Goal: Task Accomplishment & Management: Manage account settings

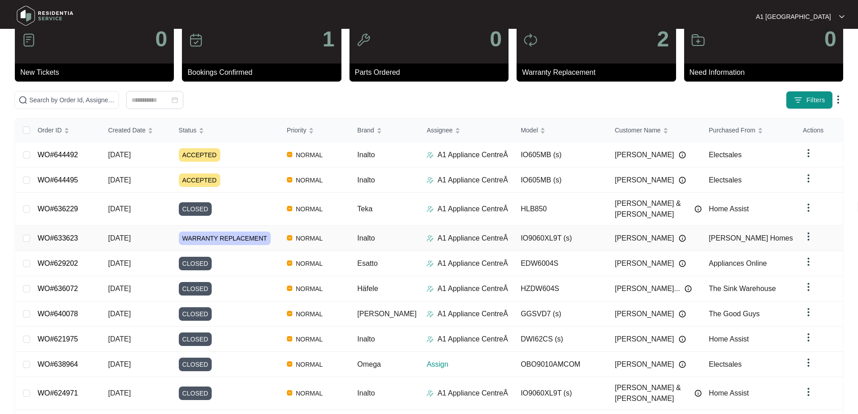
scroll to position [45, 0]
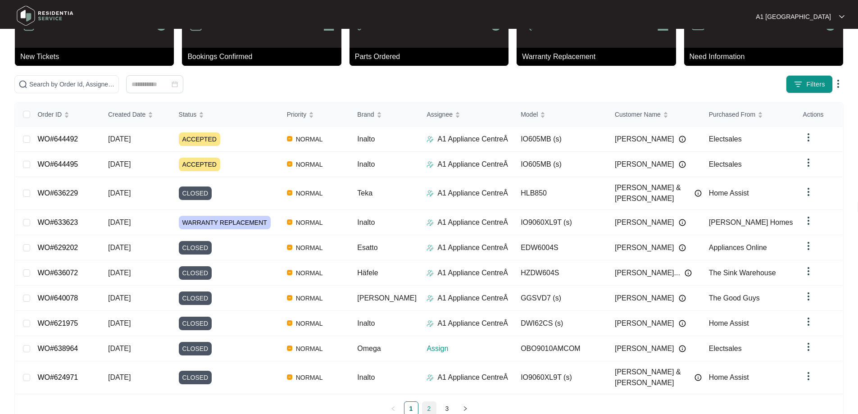
click at [430, 402] on link "2" at bounding box center [429, 409] width 14 height 14
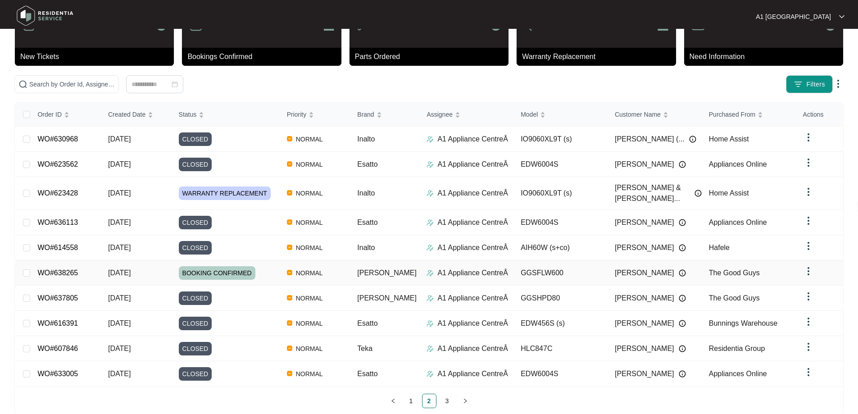
click at [237, 266] on span "BOOKING CONFIRMED" at bounding box center [217, 273] width 77 height 14
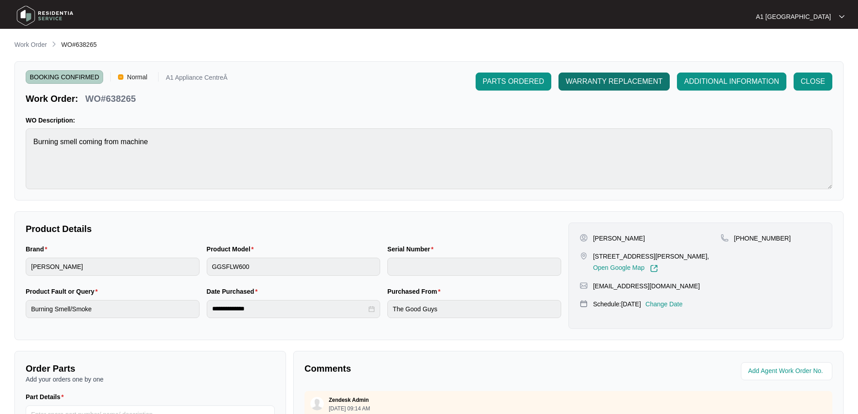
click at [614, 83] on span "WARRANTY REPLACEMENT" at bounding box center [613, 81] width 97 height 11
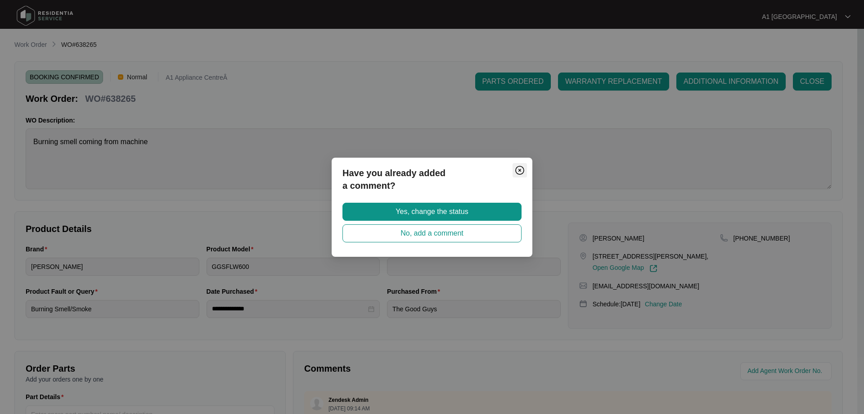
click at [524, 167] on img "Close" at bounding box center [520, 170] width 11 height 11
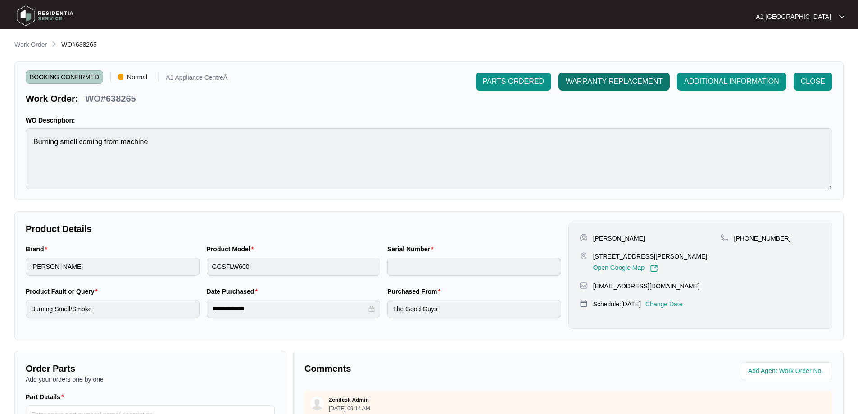
click at [600, 80] on span "WARRANTY REPLACEMENT" at bounding box center [613, 81] width 97 height 11
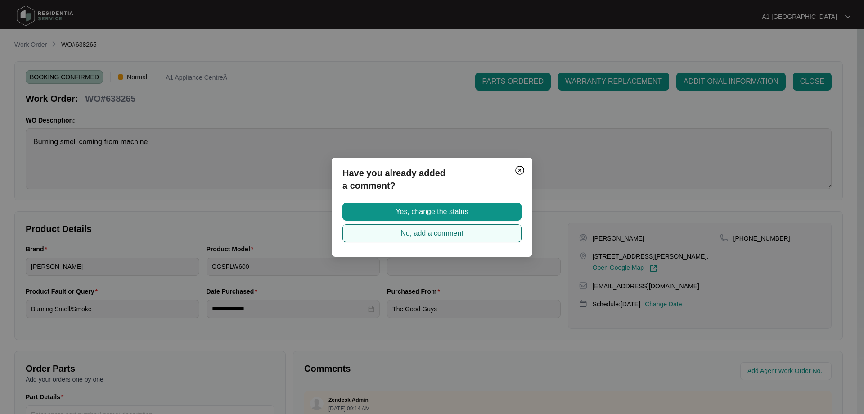
click at [440, 235] on span "No, add a comment" at bounding box center [432, 233] width 63 height 11
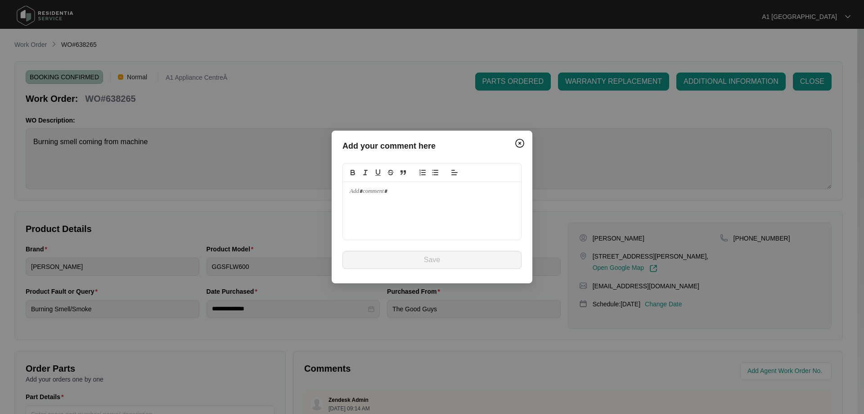
click at [403, 208] on div at bounding box center [432, 211] width 178 height 58
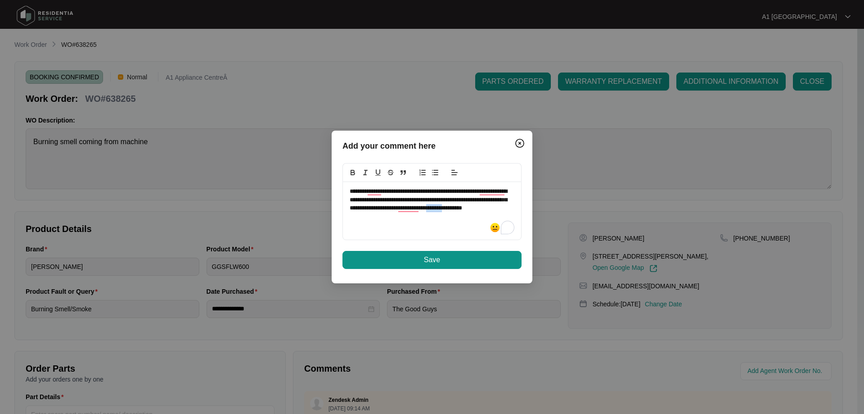
drag, startPoint x: 359, startPoint y: 219, endPoint x: 499, endPoint y: 210, distance: 140.7
click at [499, 210] on p "**********" at bounding box center [432, 203] width 165 height 33
drag, startPoint x: 450, startPoint y: 201, endPoint x: 408, endPoint y: 200, distance: 42.3
click at [408, 200] on p "**********" at bounding box center [432, 203] width 165 height 33
click at [487, 212] on p "**********" at bounding box center [432, 199] width 165 height 25
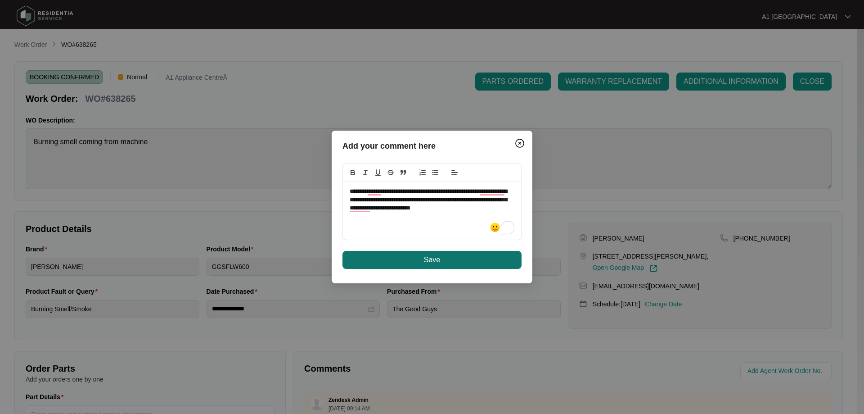
click at [451, 258] on button "Save" at bounding box center [432, 260] width 179 height 18
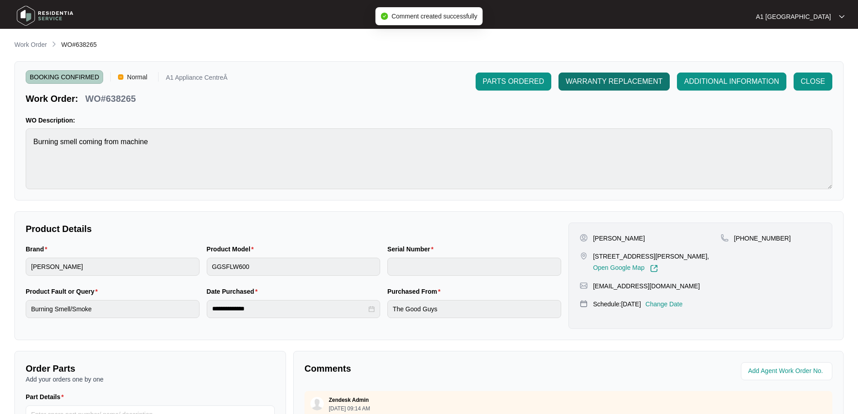
click at [599, 85] on span "WARRANTY REPLACEMENT" at bounding box center [613, 81] width 97 height 11
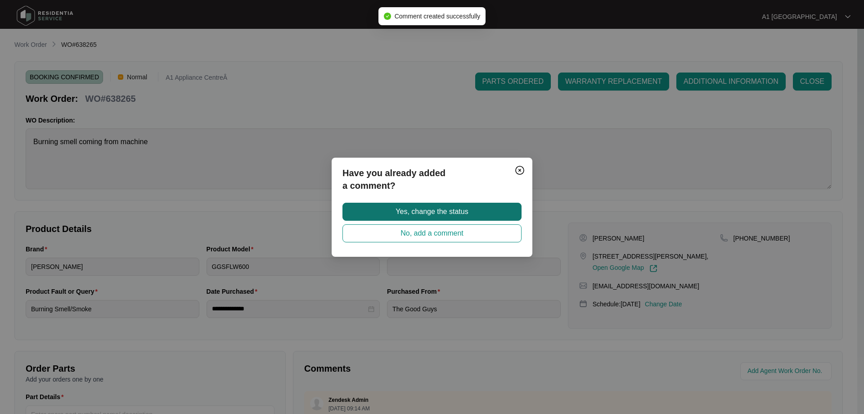
click at [438, 214] on span "Yes, change the status" at bounding box center [432, 211] width 72 height 11
